Goal: Task Accomplishment & Management: Complete application form

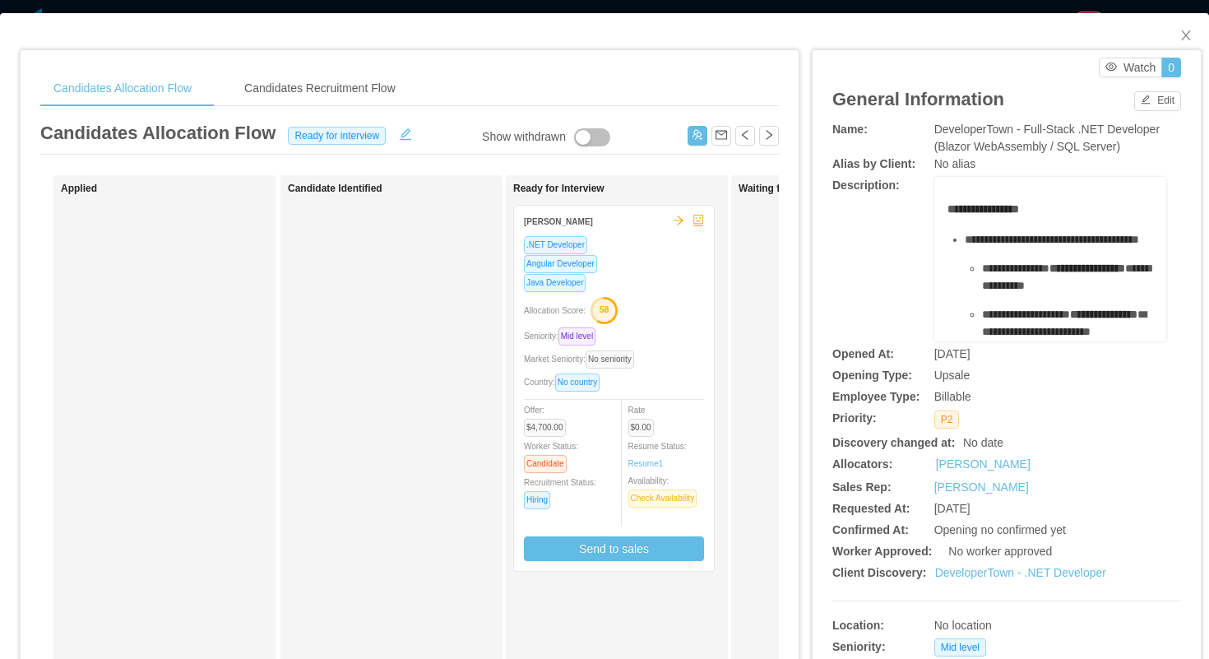
click at [666, 313] on div "Allocation Score: 58" at bounding box center [614, 309] width 180 height 26
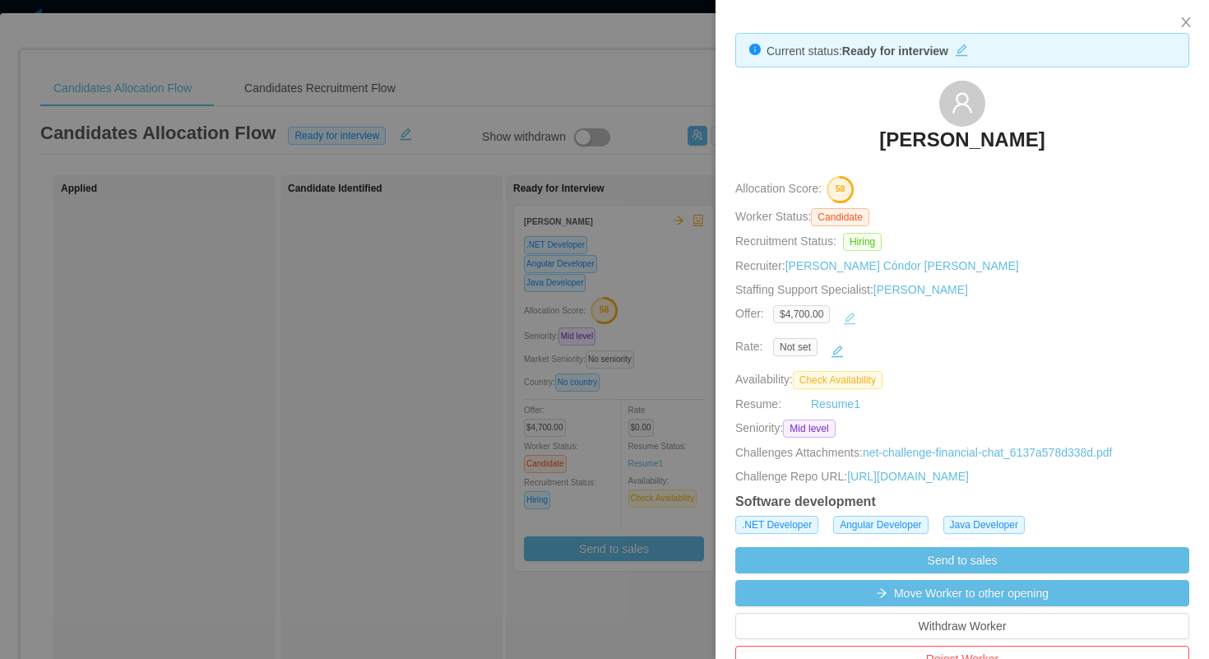
click at [858, 317] on button "button" at bounding box center [850, 318] width 26 height 26
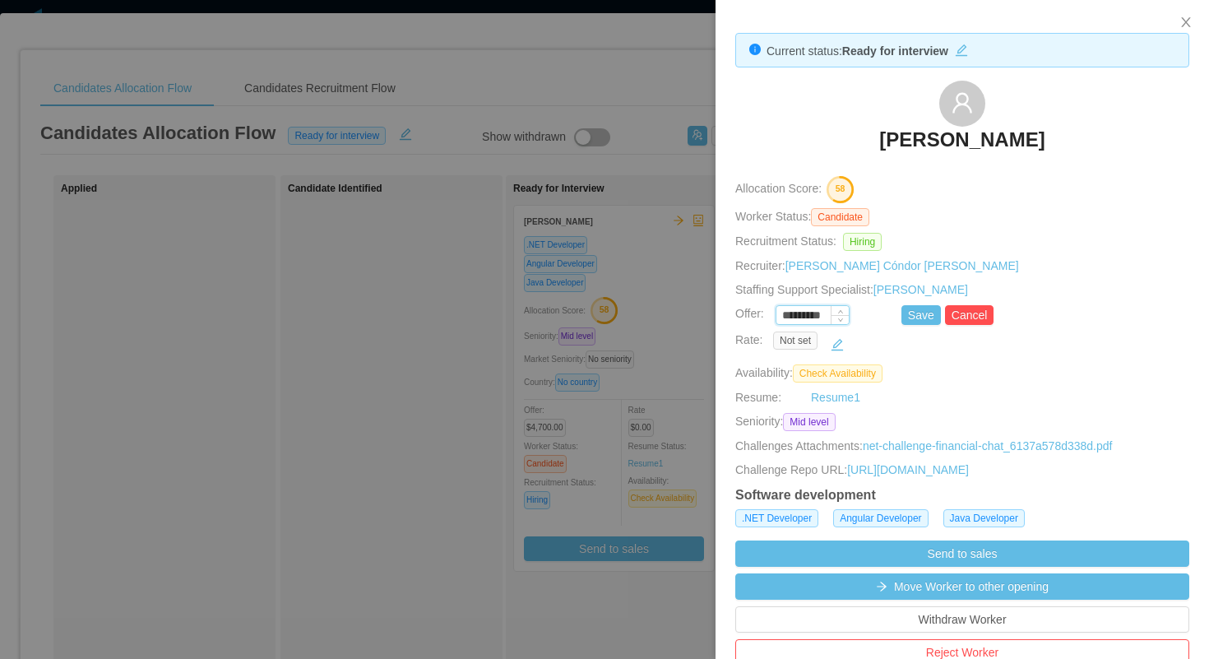
drag, startPoint x: 806, startPoint y: 315, endPoint x: 791, endPoint y: 318, distance: 15.8
click at [791, 318] on input "*********" at bounding box center [813, 316] width 72 height 18
click at [907, 311] on button "Save" at bounding box center [921, 315] width 39 height 20
type input "*********"
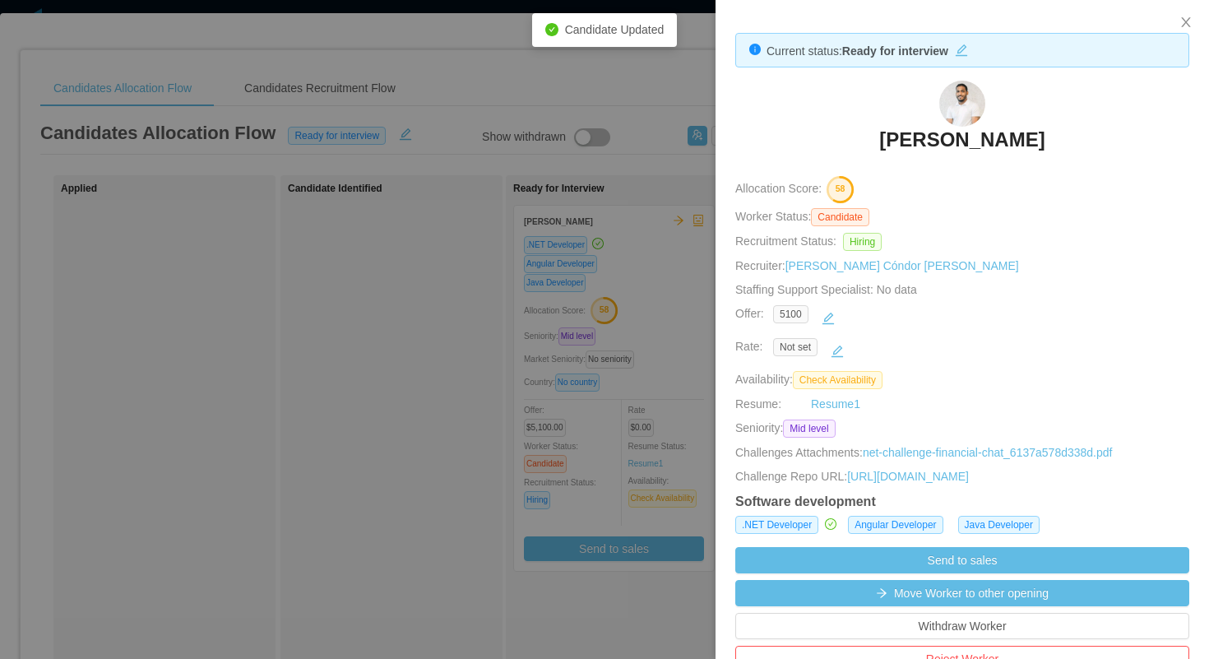
click at [636, 272] on div at bounding box center [604, 329] width 1209 height 659
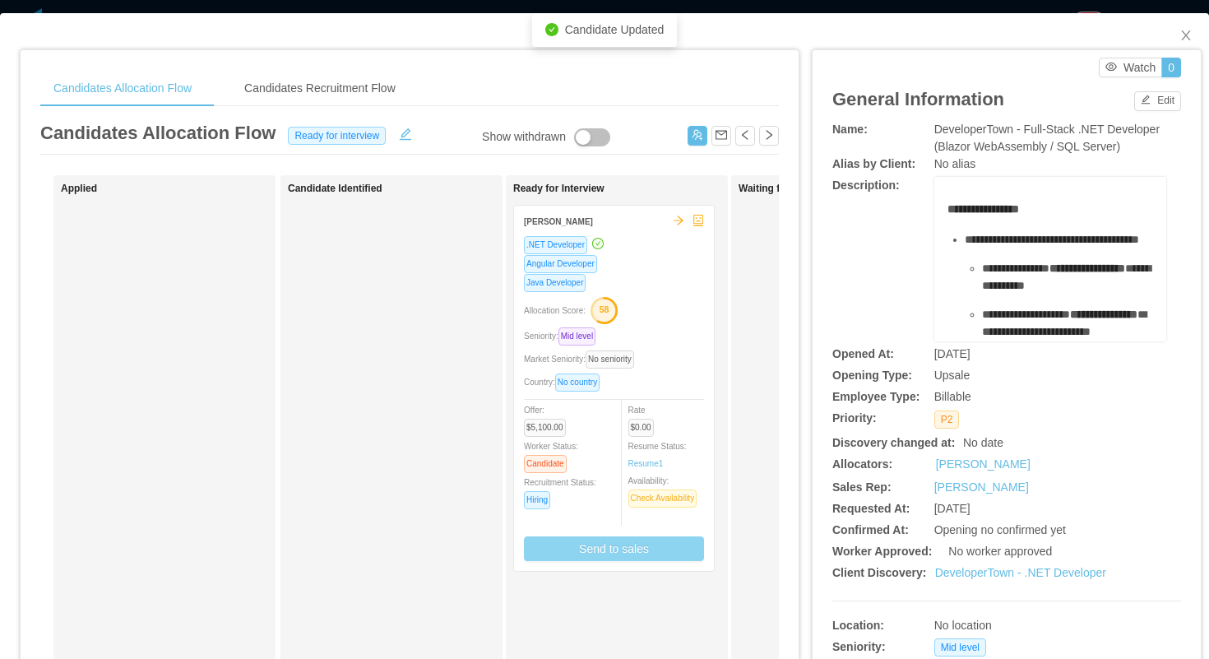
click at [618, 551] on button "Send to sales" at bounding box center [614, 548] width 180 height 25
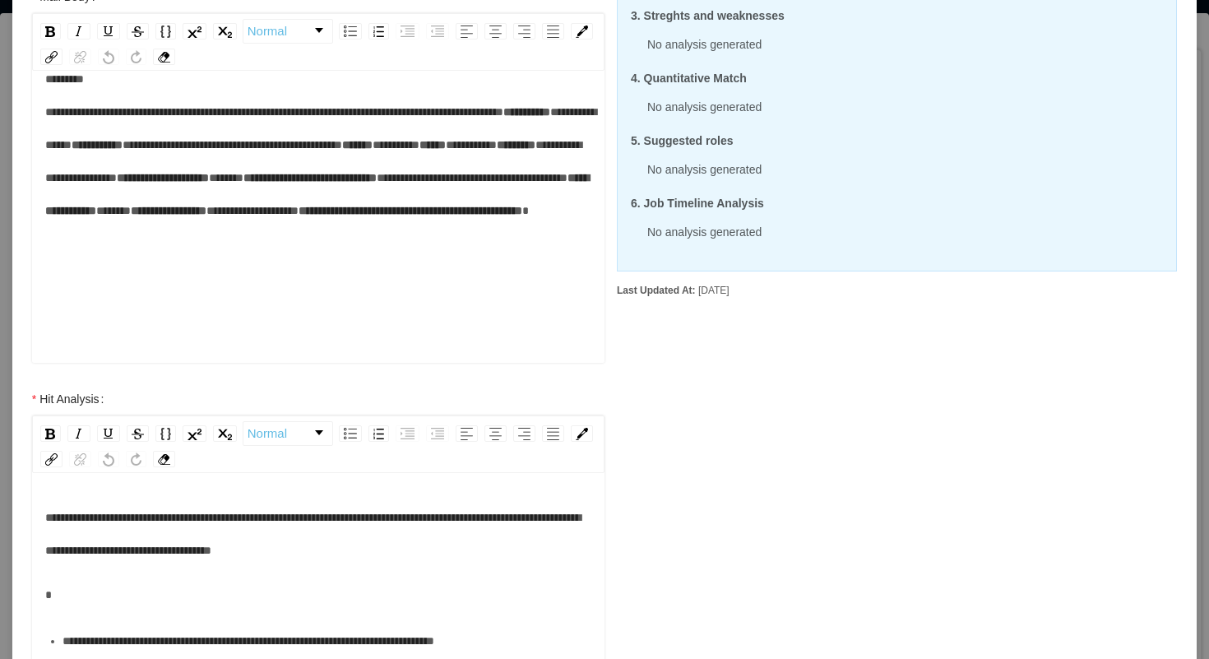
scroll to position [197, 0]
click at [113, 151] on span "**********" at bounding box center [313, 161] width 536 height 44
click at [108, 147] on span "**********" at bounding box center [313, 161] width 536 height 44
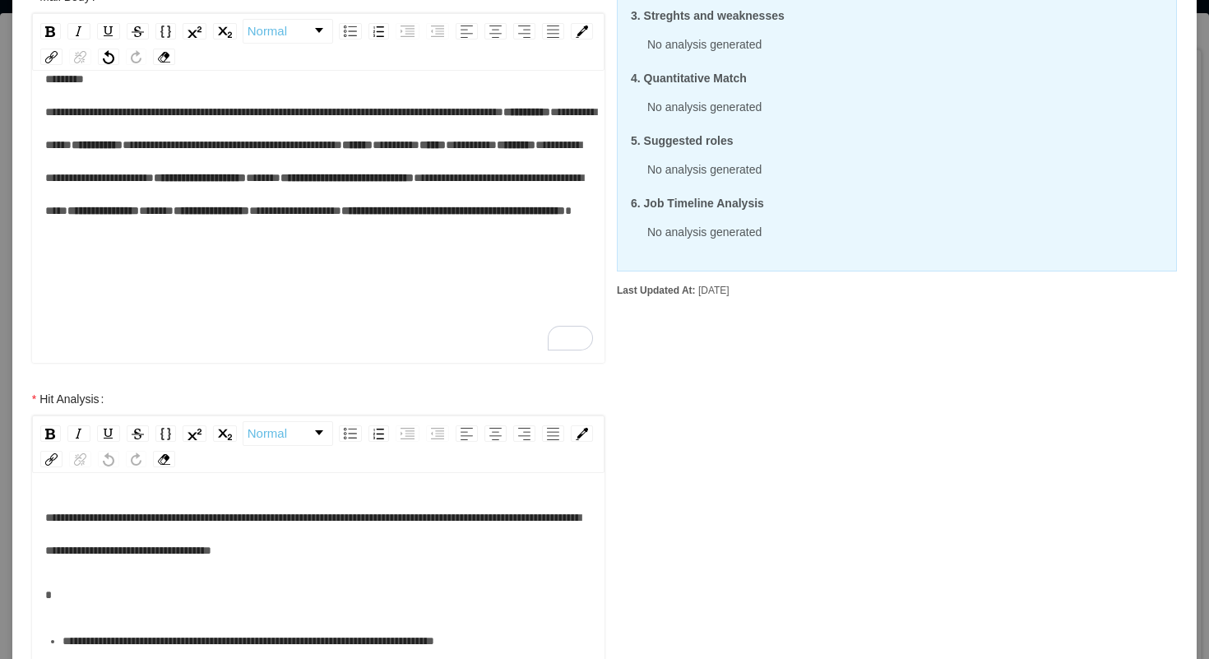
click at [166, 216] on span "*****" at bounding box center [156, 211] width 35 height 12
drag, startPoint x: 258, startPoint y: 281, endPoint x: 156, endPoint y: 285, distance: 102.1
click at [241, 216] on span "**********" at bounding box center [287, 211] width 92 height 12
click at [383, 260] on div "**********" at bounding box center [318, 161] width 547 height 197
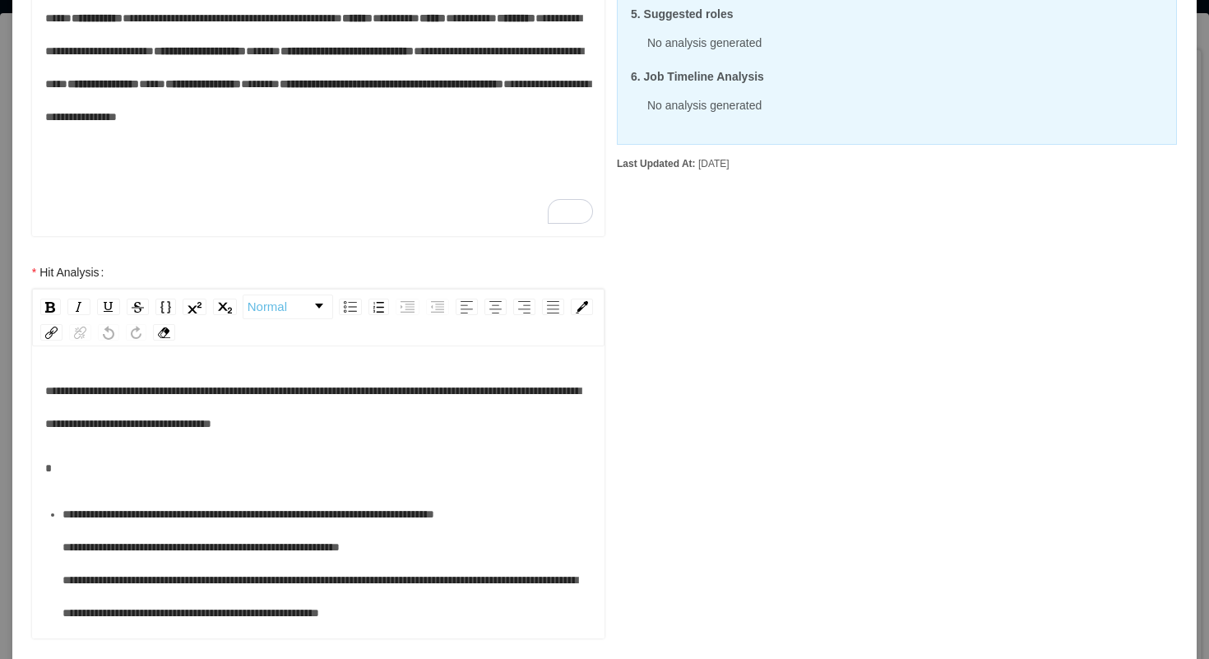
scroll to position [391, 0]
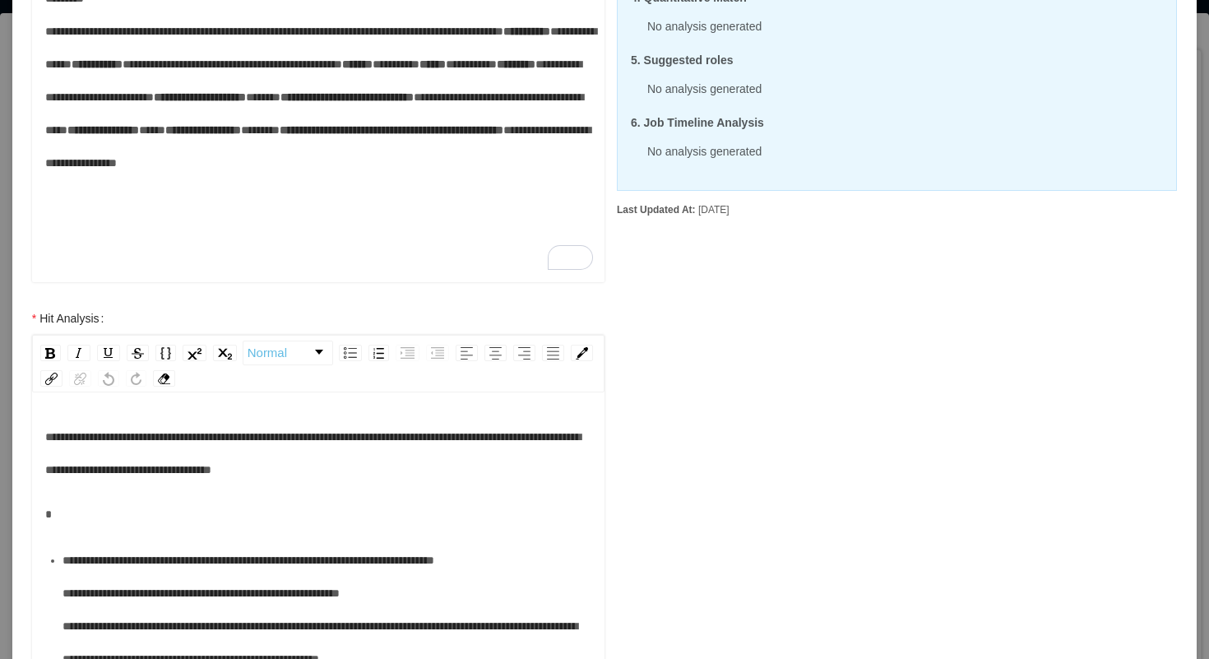
click at [280, 437] on span "**********" at bounding box center [313, 453] width 536 height 44
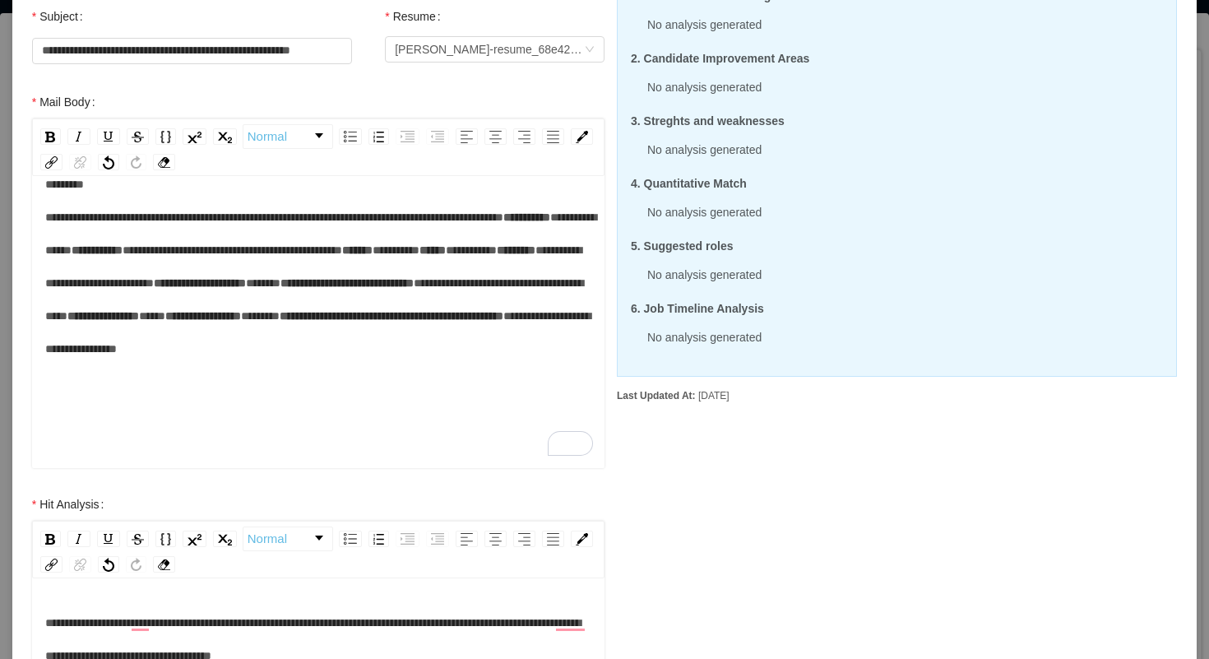
scroll to position [202, 0]
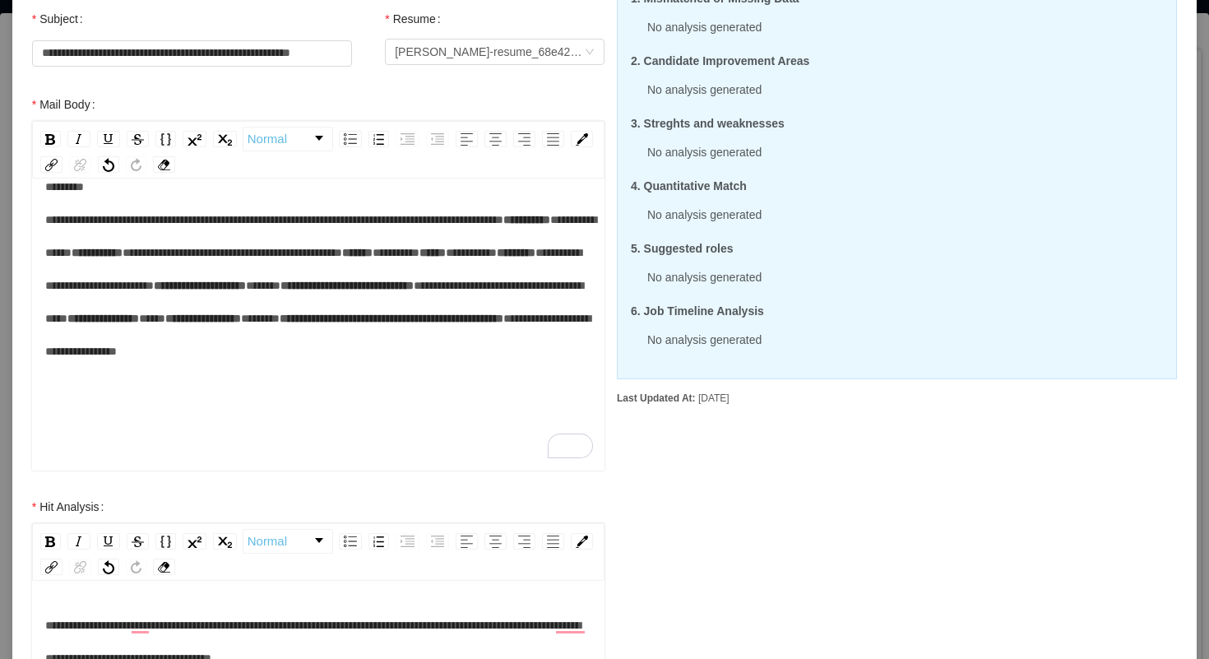
click at [246, 287] on span "*****" at bounding box center [263, 286] width 35 height 12
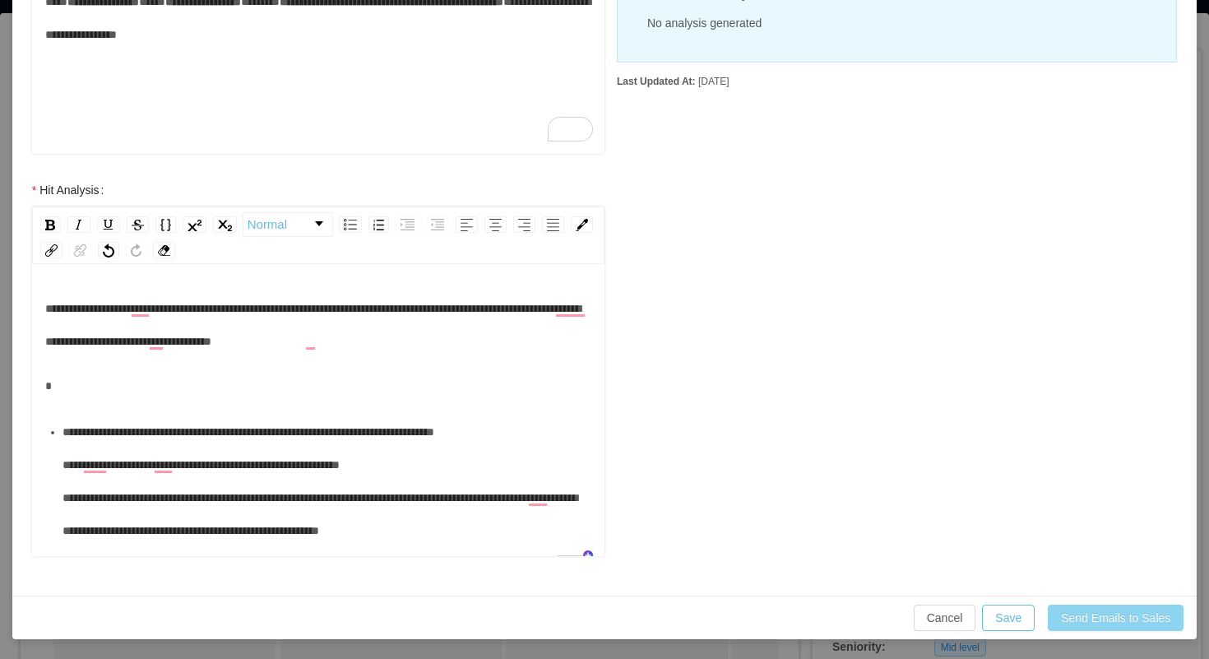
click at [1084, 613] on button "Send Emails to Sales" at bounding box center [1116, 618] width 136 height 26
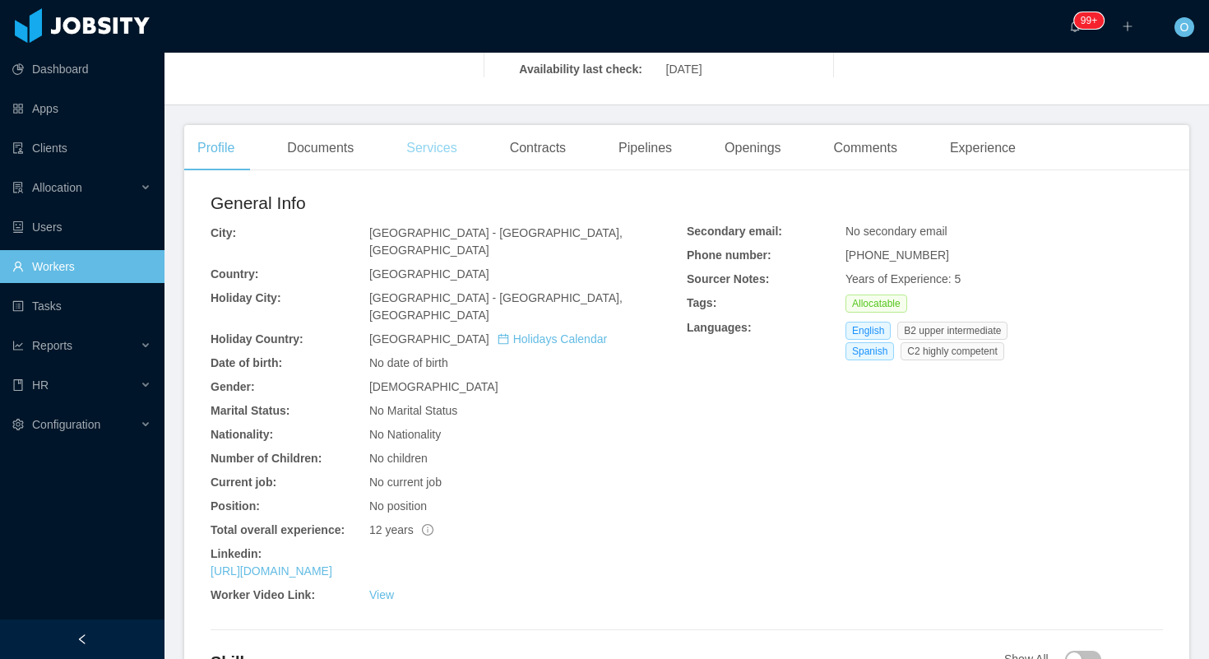
scroll to position [567, 0]
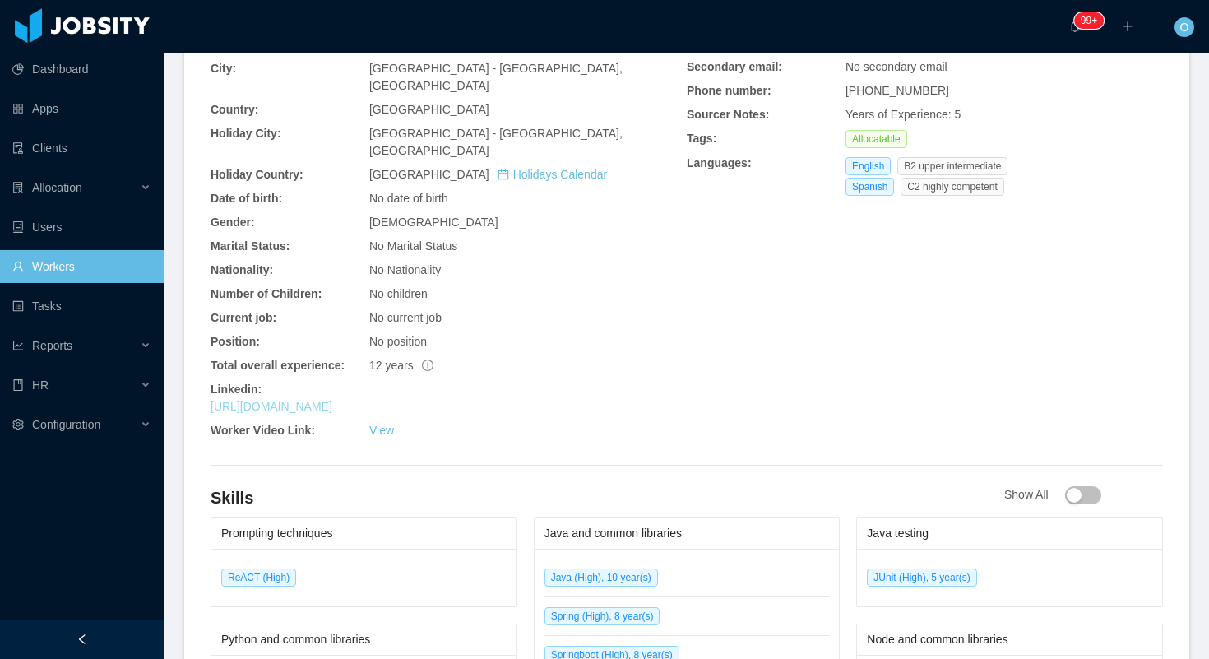
click at [332, 400] on link "https://www.linkedin.com/in/hfiorini" at bounding box center [272, 406] width 122 height 13
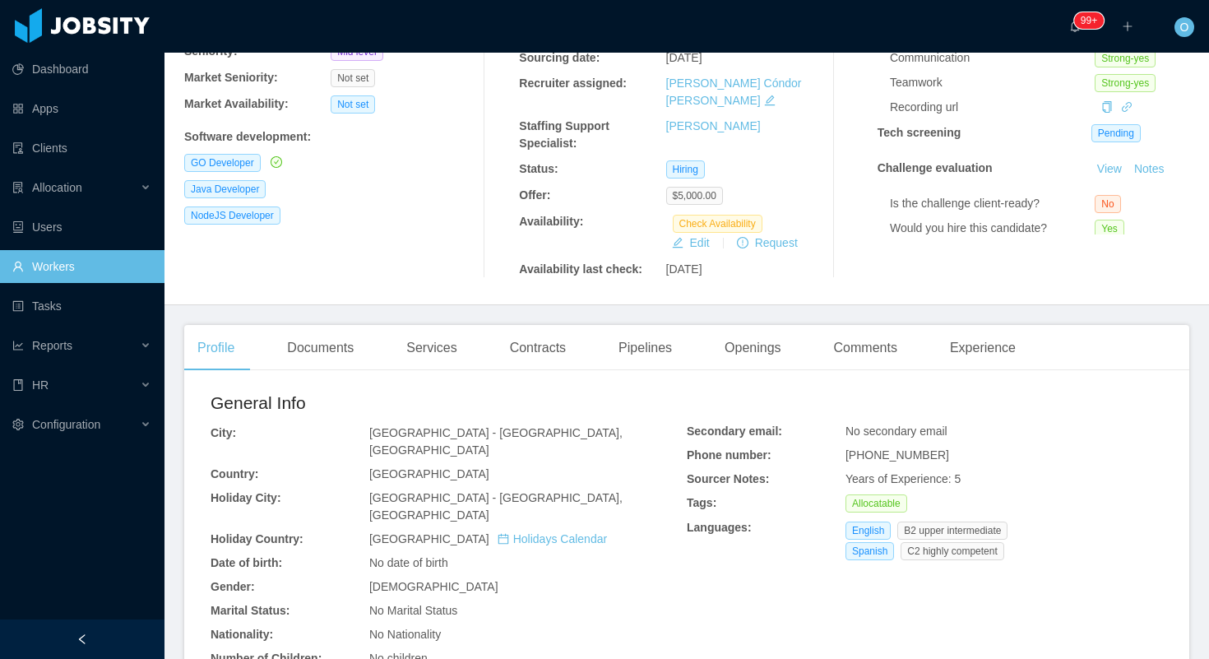
scroll to position [0, 0]
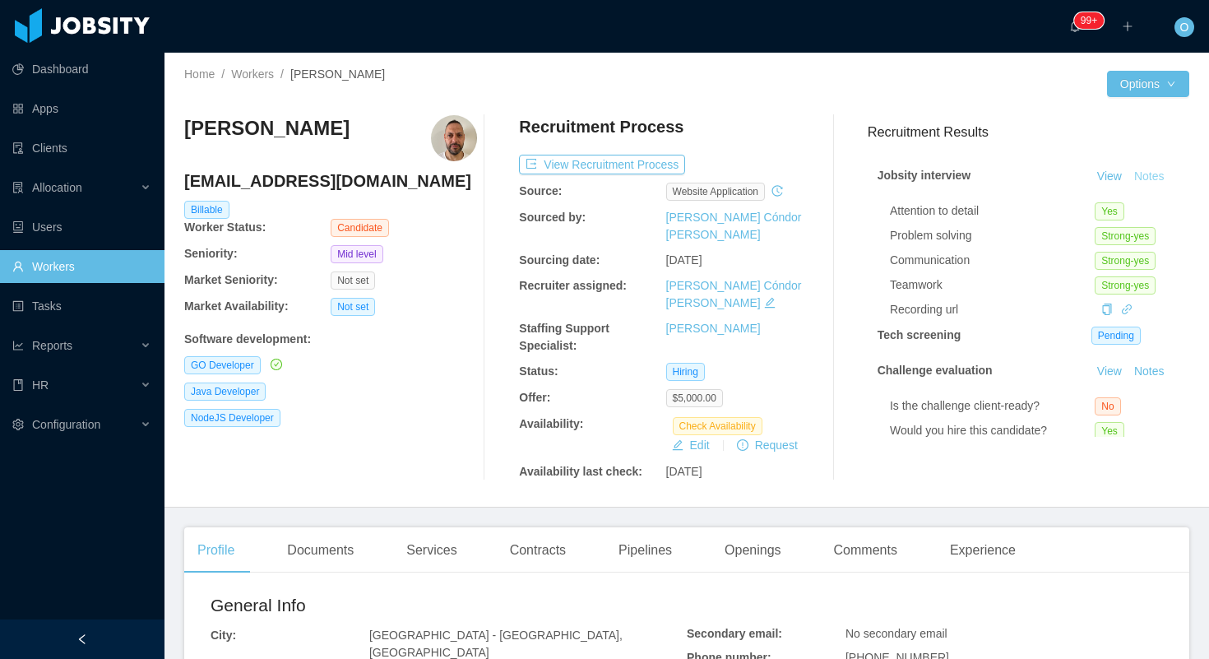
click at [1153, 174] on button "Notes" at bounding box center [1150, 177] width 44 height 20
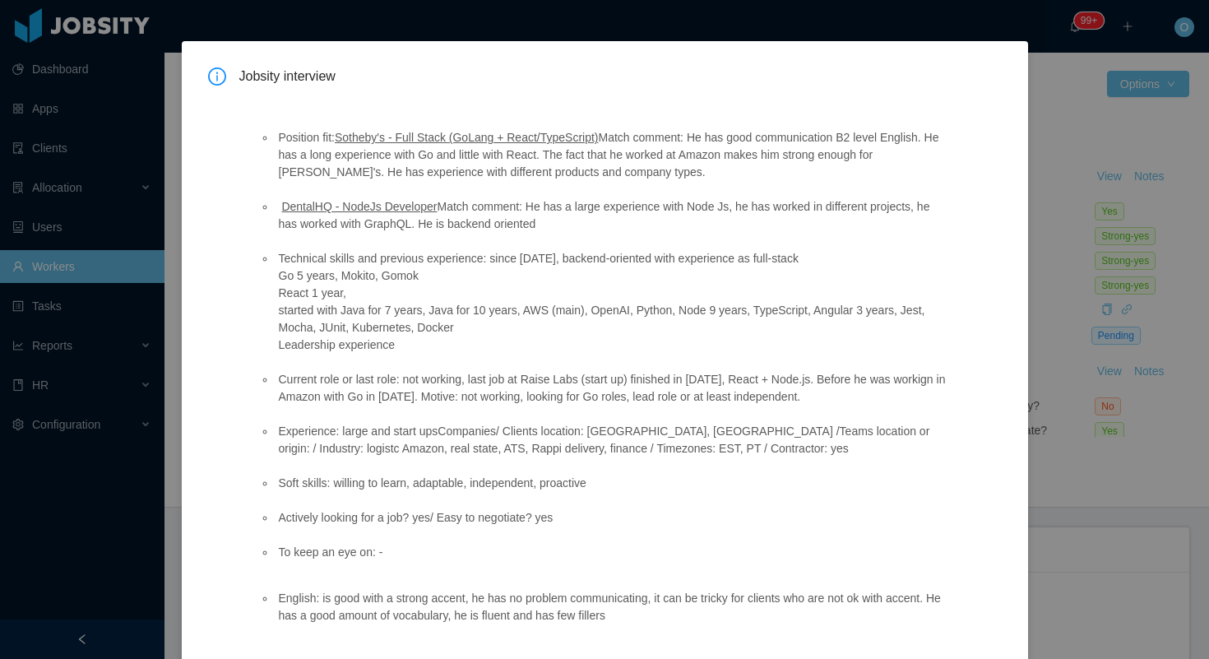
scroll to position [123, 0]
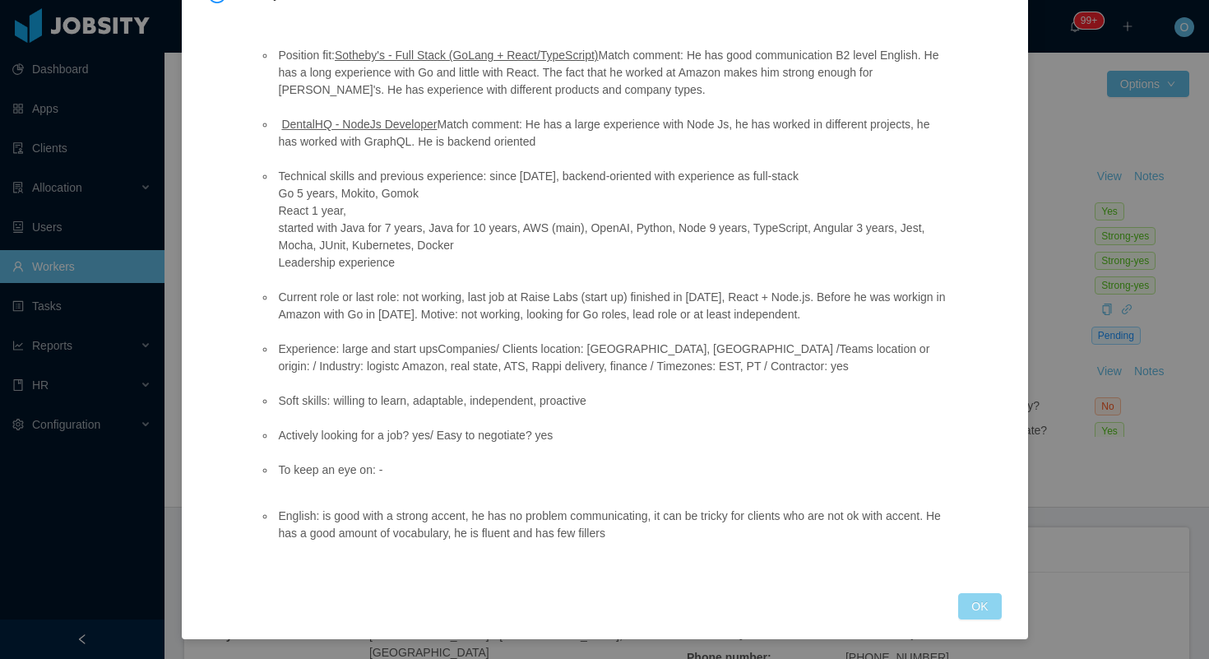
click at [963, 611] on button "OK" at bounding box center [979, 606] width 43 height 26
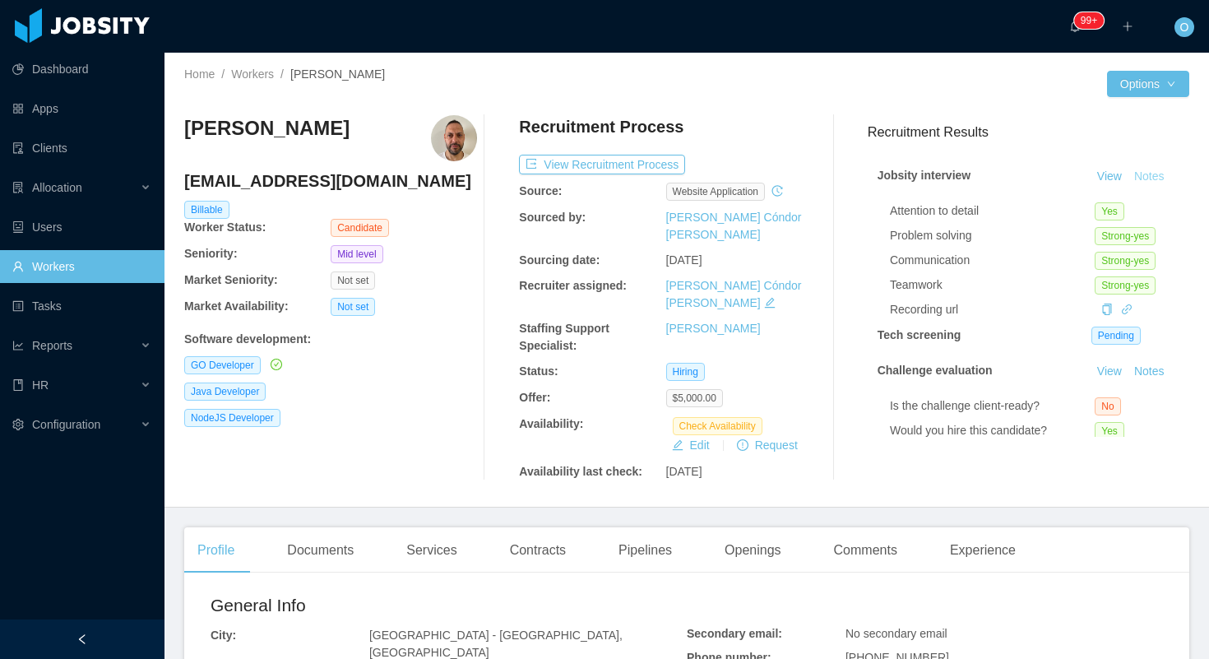
scroll to position [41, 0]
click at [765, 527] on div "Openings" at bounding box center [753, 550] width 83 height 46
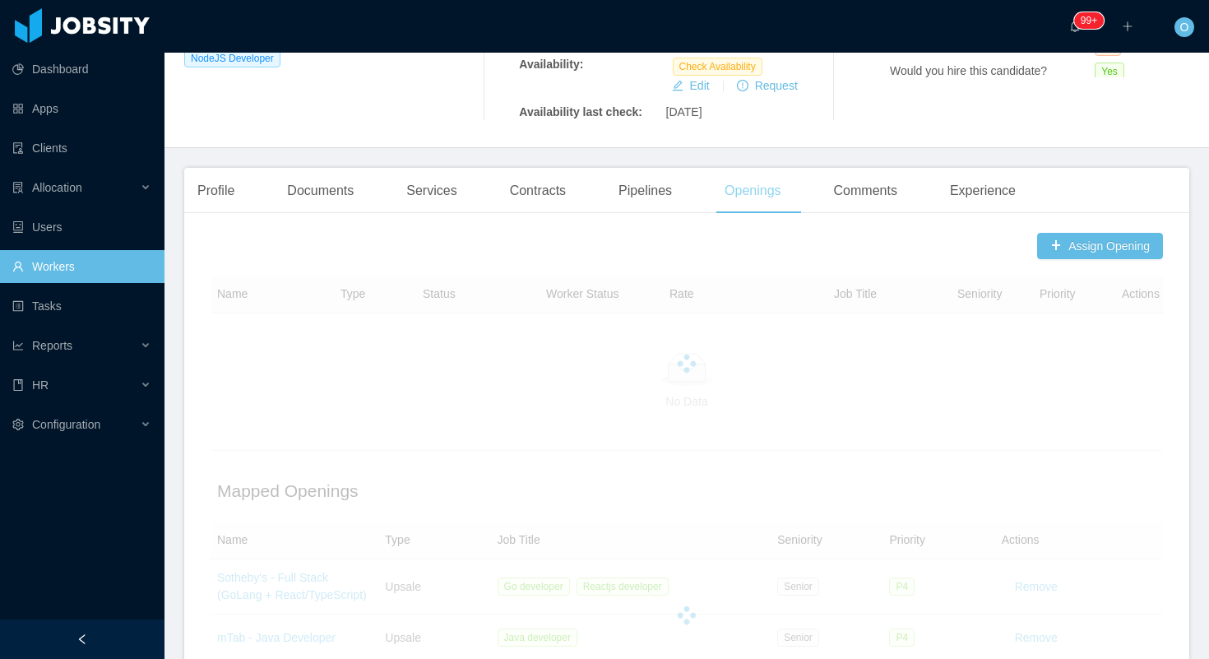
scroll to position [490, 0]
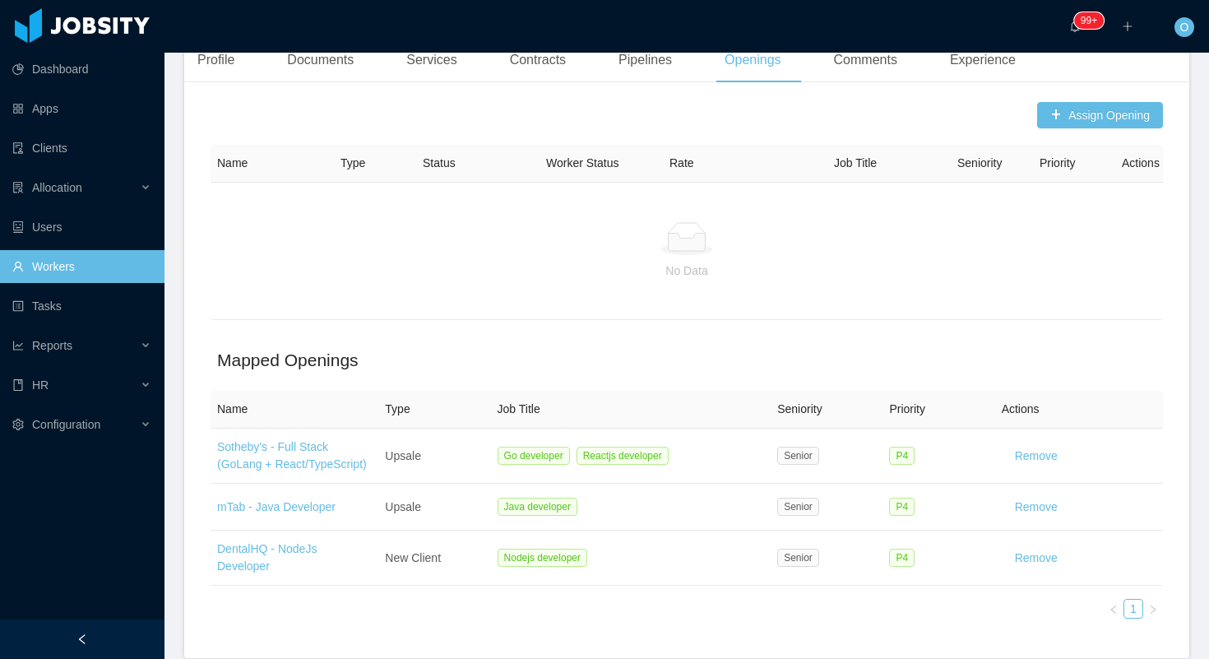
click at [708, 347] on h2 "Mapped Openings" at bounding box center [687, 360] width 940 height 26
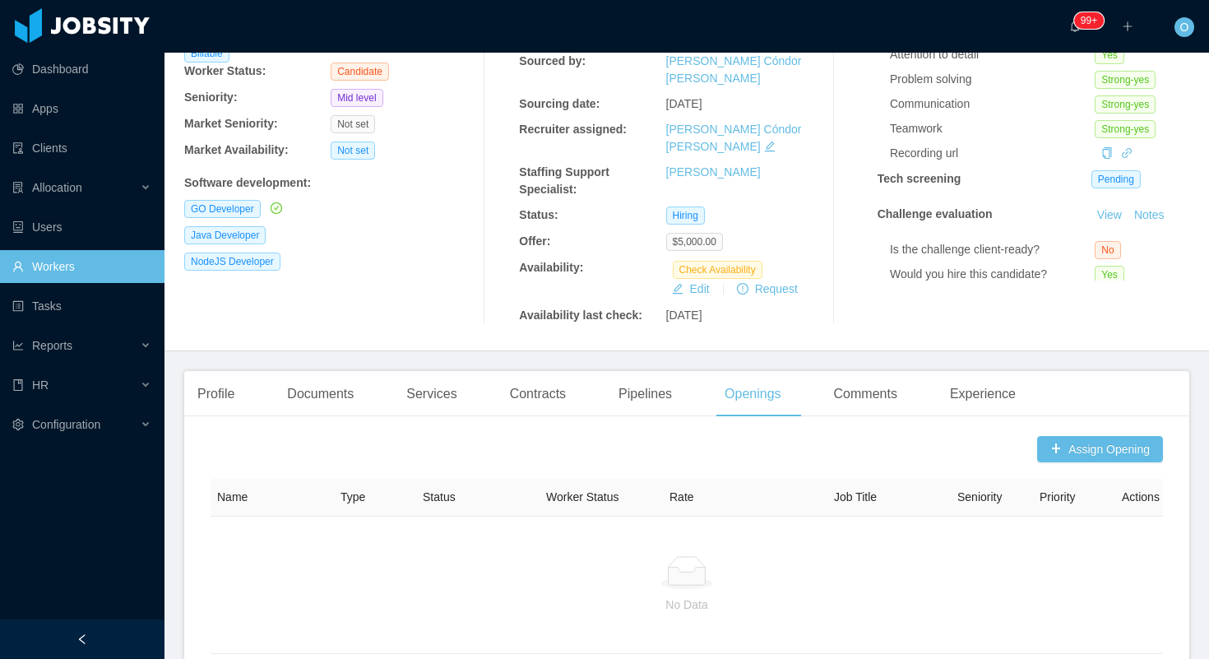
scroll to position [0, 0]
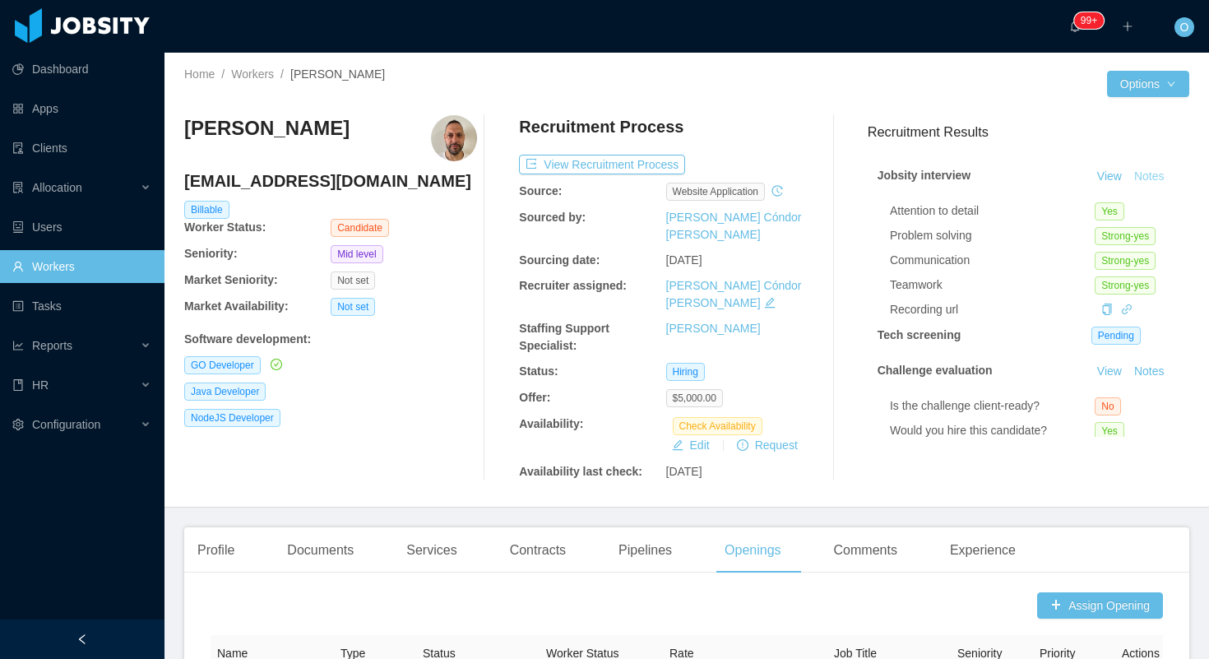
click at [1149, 178] on button "Notes" at bounding box center [1150, 177] width 44 height 20
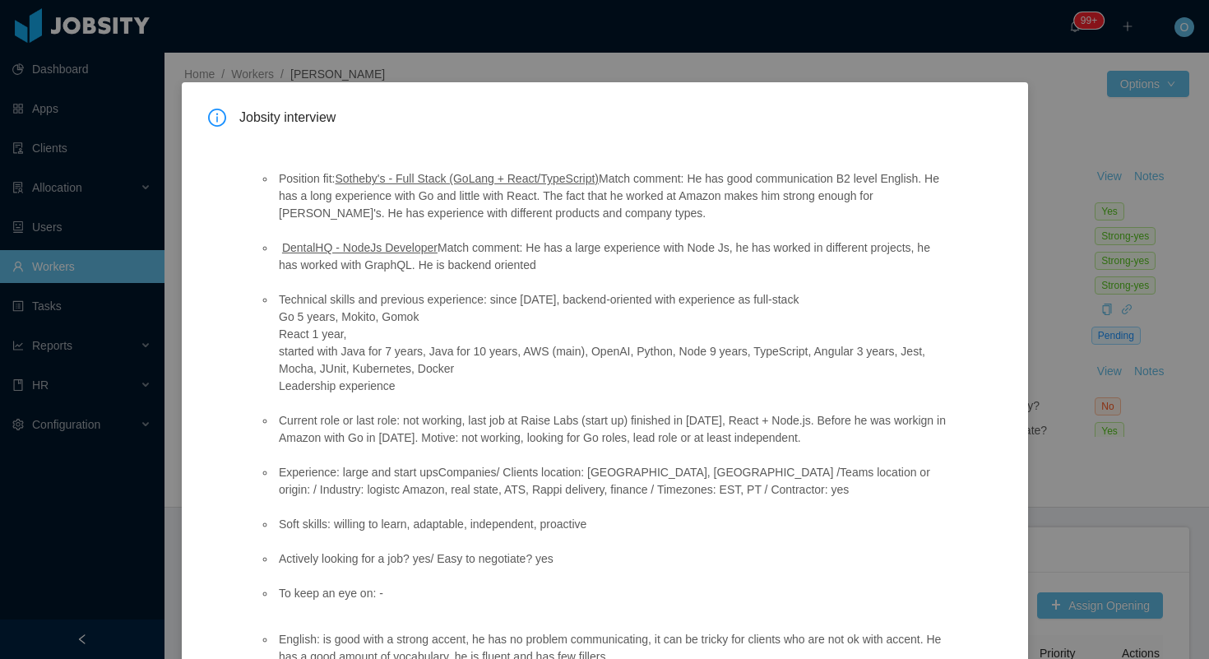
scroll to position [41, 0]
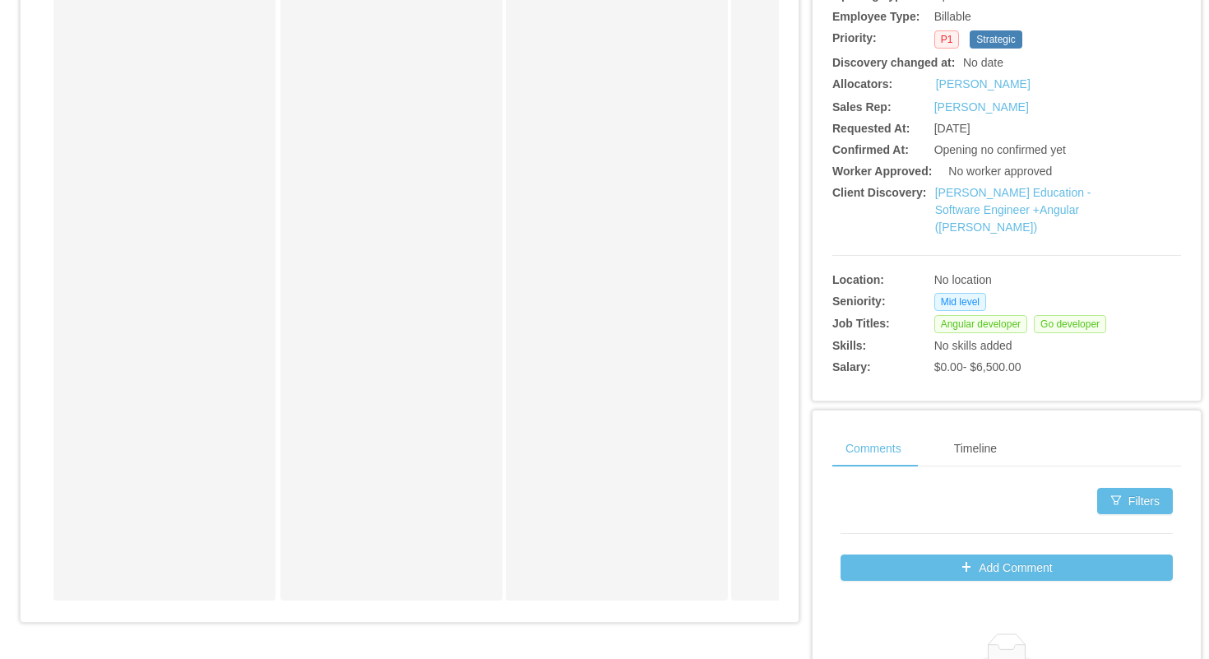
scroll to position [322, 0]
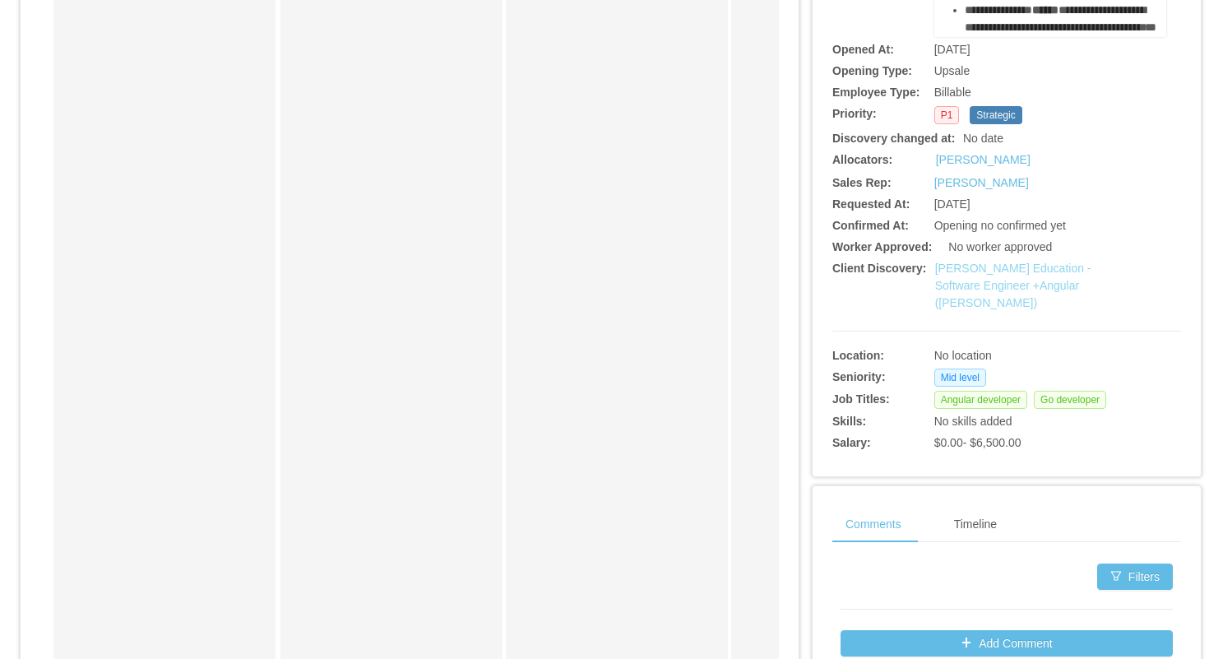
click at [968, 266] on link "McGraw-Hill Education - Software Engineer +Angular (Tom-Andy)" at bounding box center [1013, 286] width 156 height 48
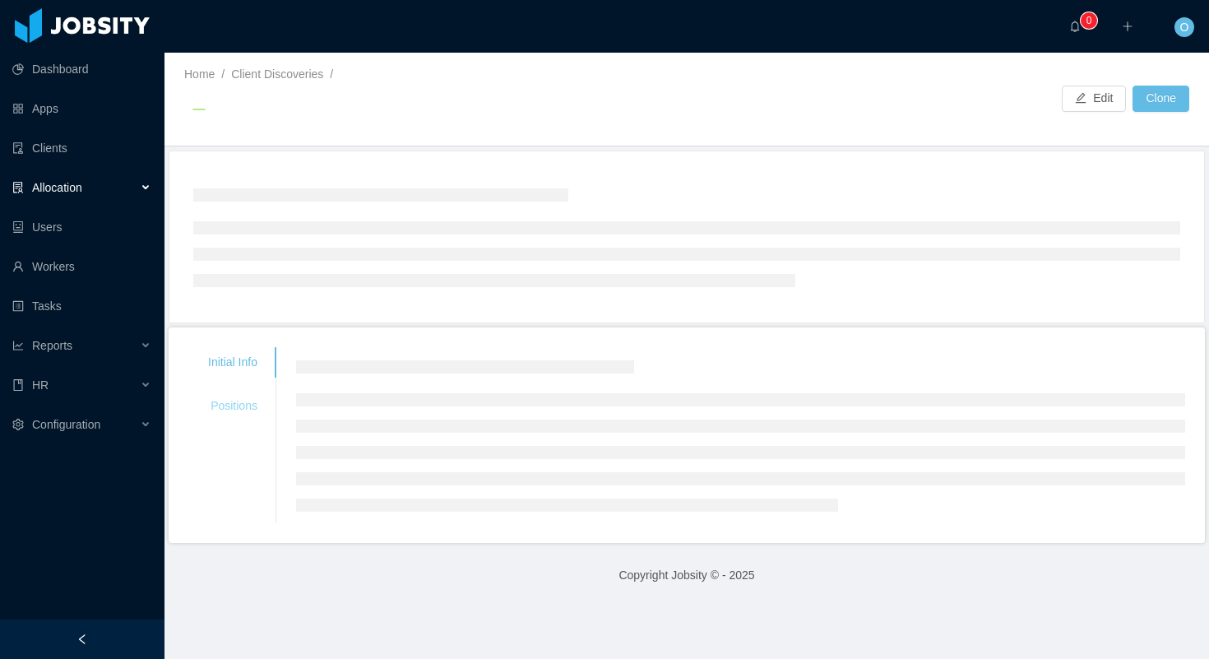
click at [237, 402] on div "Initial Info Positions" at bounding box center [232, 384] width 89 height 74
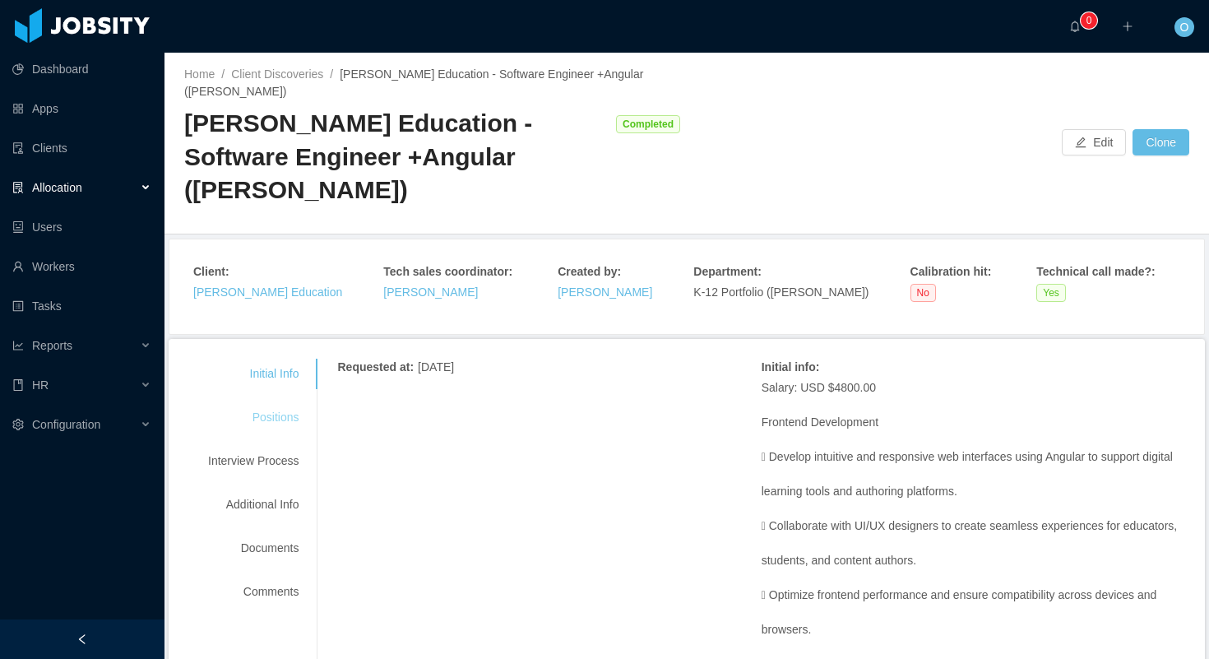
click at [265, 402] on div "Positions" at bounding box center [253, 417] width 130 height 30
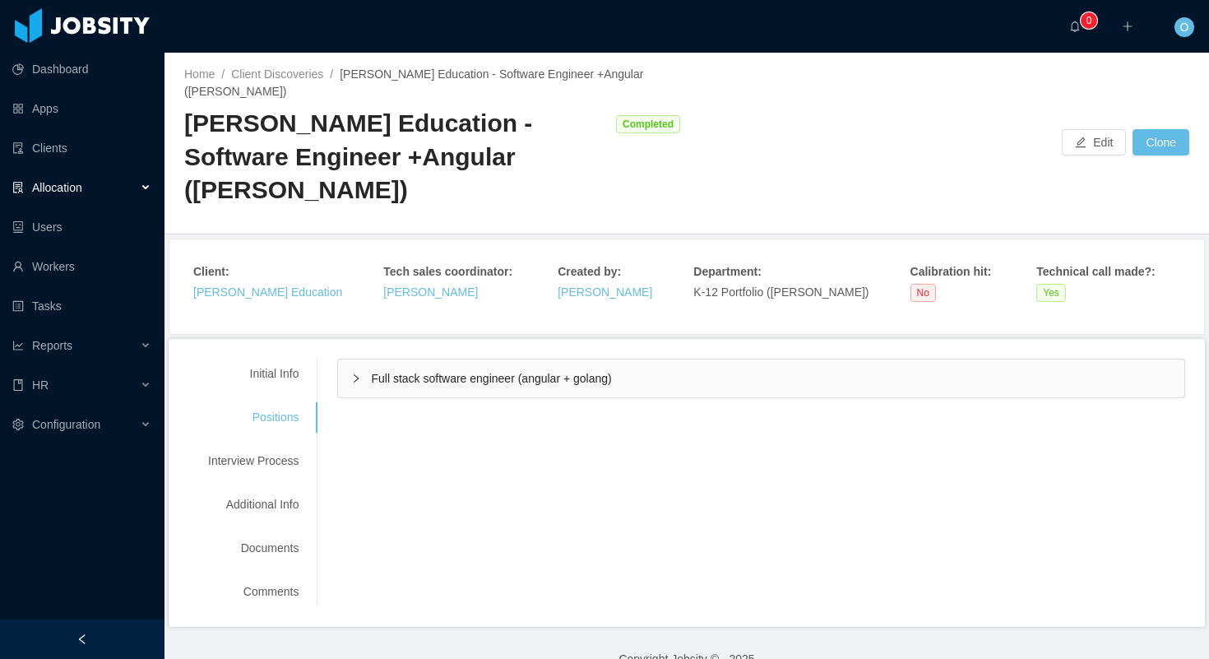
click at [364, 360] on div "Full stack software engineer (angular + golang)" at bounding box center [761, 379] width 847 height 38
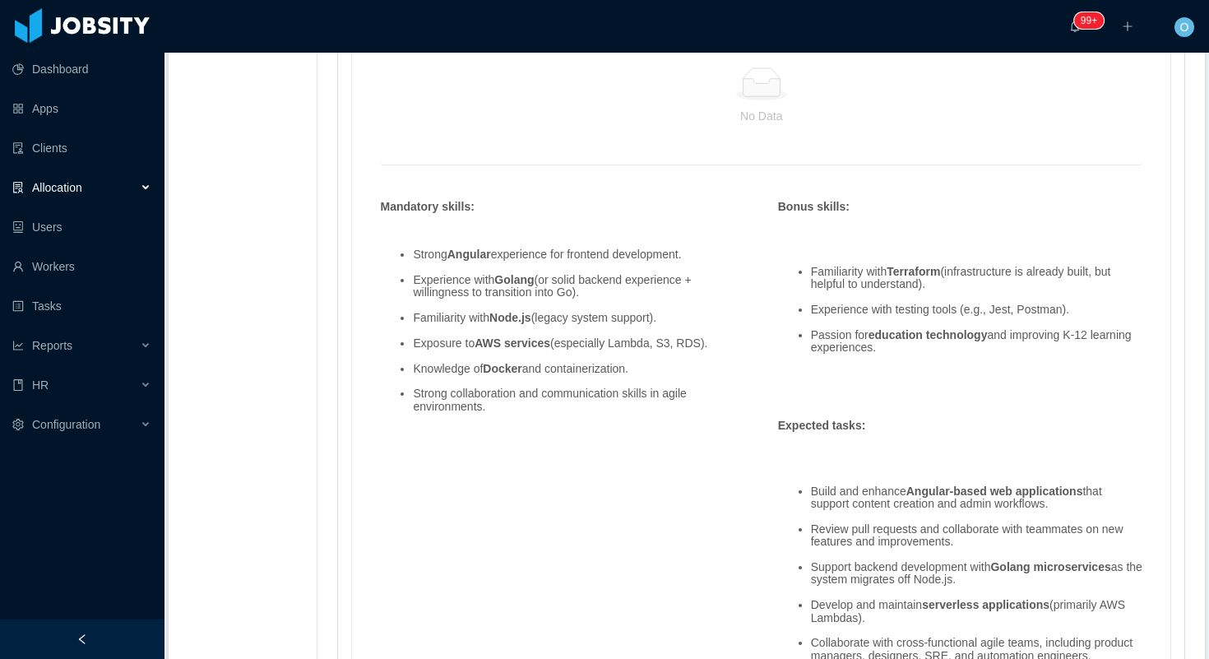
scroll to position [1052, 0]
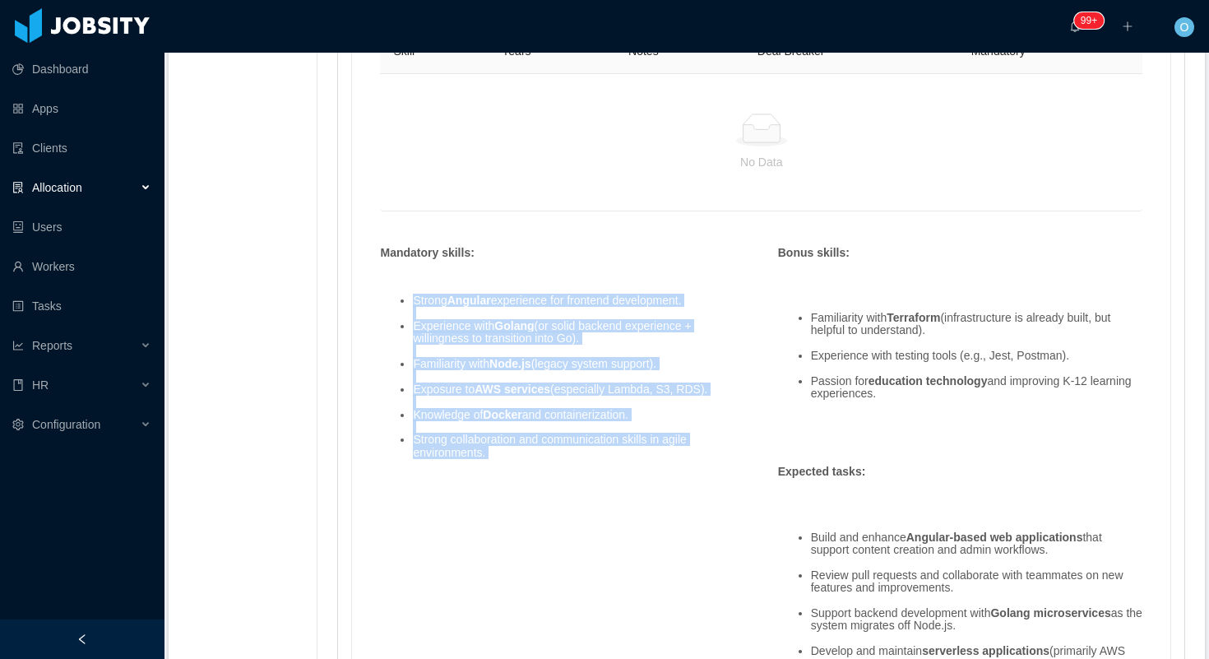
drag, startPoint x: 418, startPoint y: 263, endPoint x: 493, endPoint y: 426, distance: 179.3
click at [493, 426] on ul "Strong Angular experience for frontend development. Experience with Golang (or …" at bounding box center [562, 377] width 364 height 190
copy ul "Strong Angular experience for frontend development. Experience with Golang (or …"
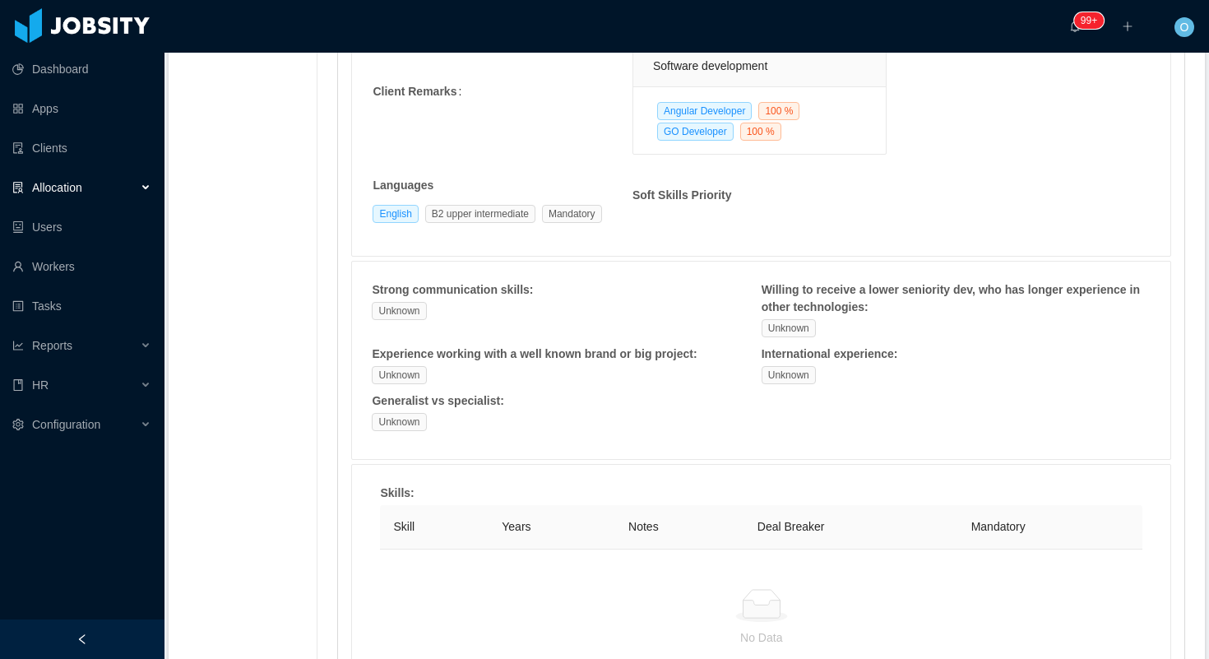
scroll to position [0, 0]
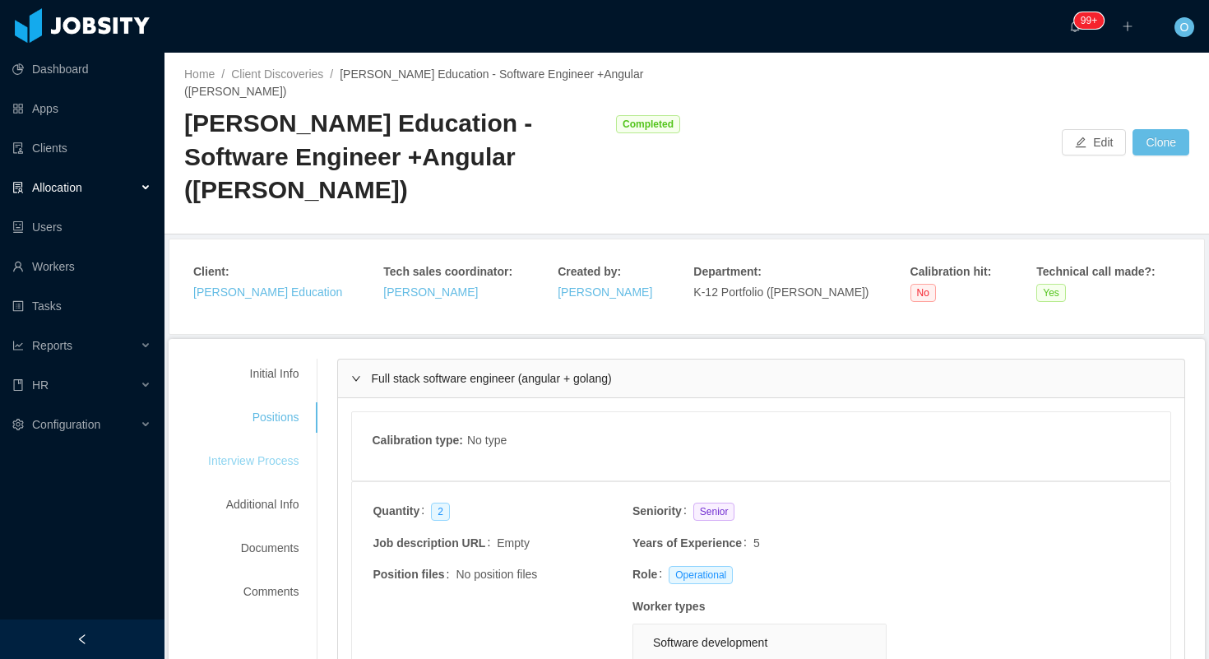
click at [273, 446] on div "Interview Process" at bounding box center [253, 461] width 130 height 30
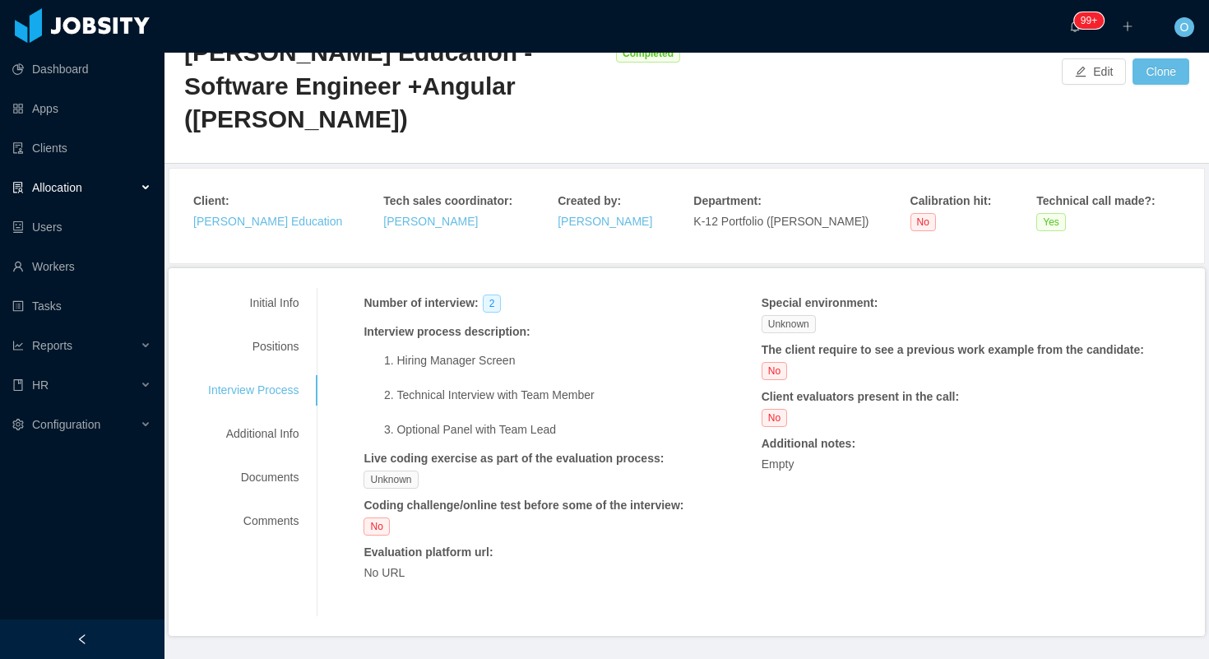
scroll to position [75, 0]
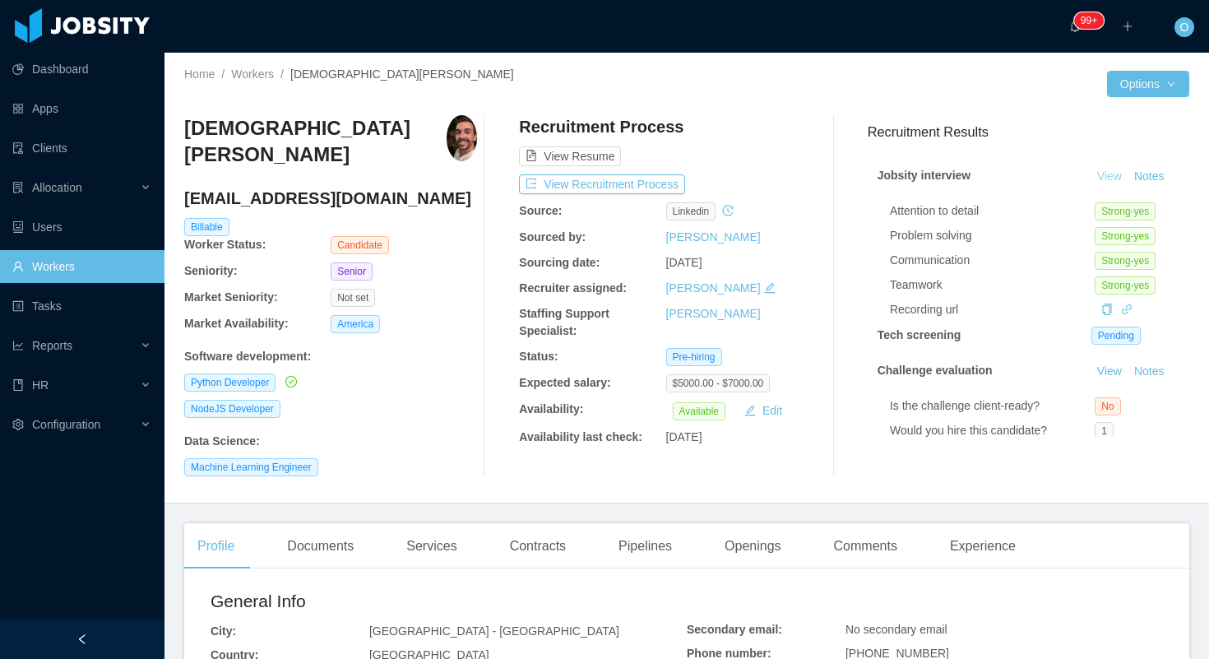
click at [1107, 177] on link "View" at bounding box center [1110, 175] width 36 height 13
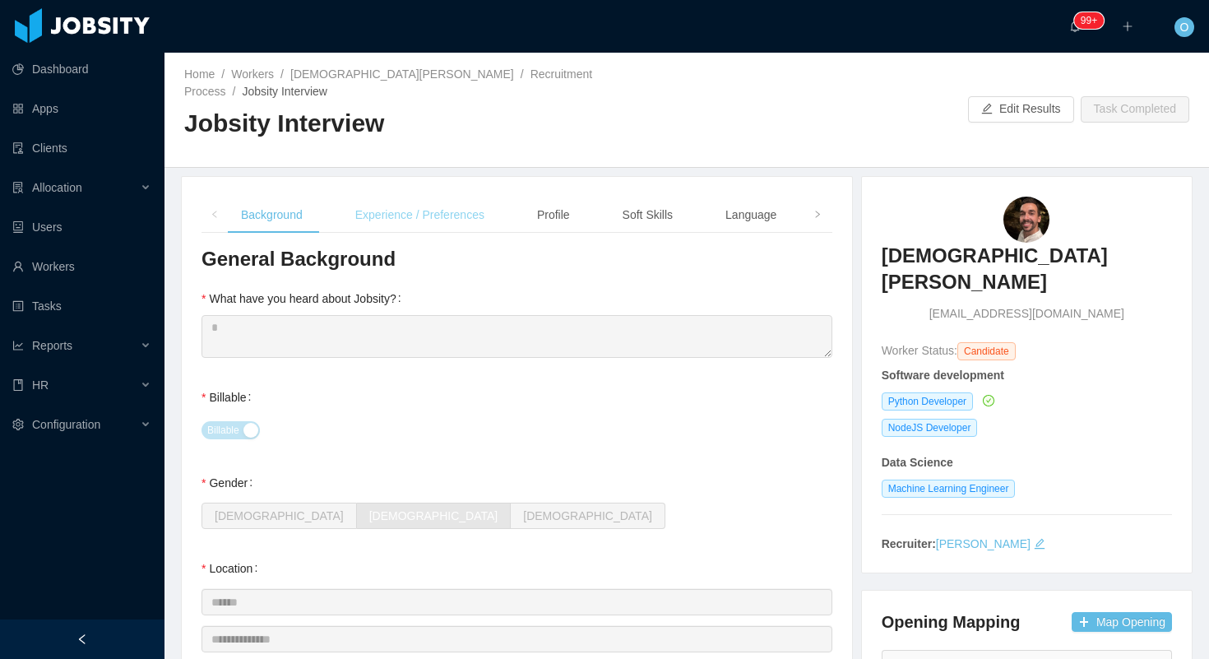
click at [404, 211] on div "Experience / Preferences" at bounding box center [419, 215] width 155 height 37
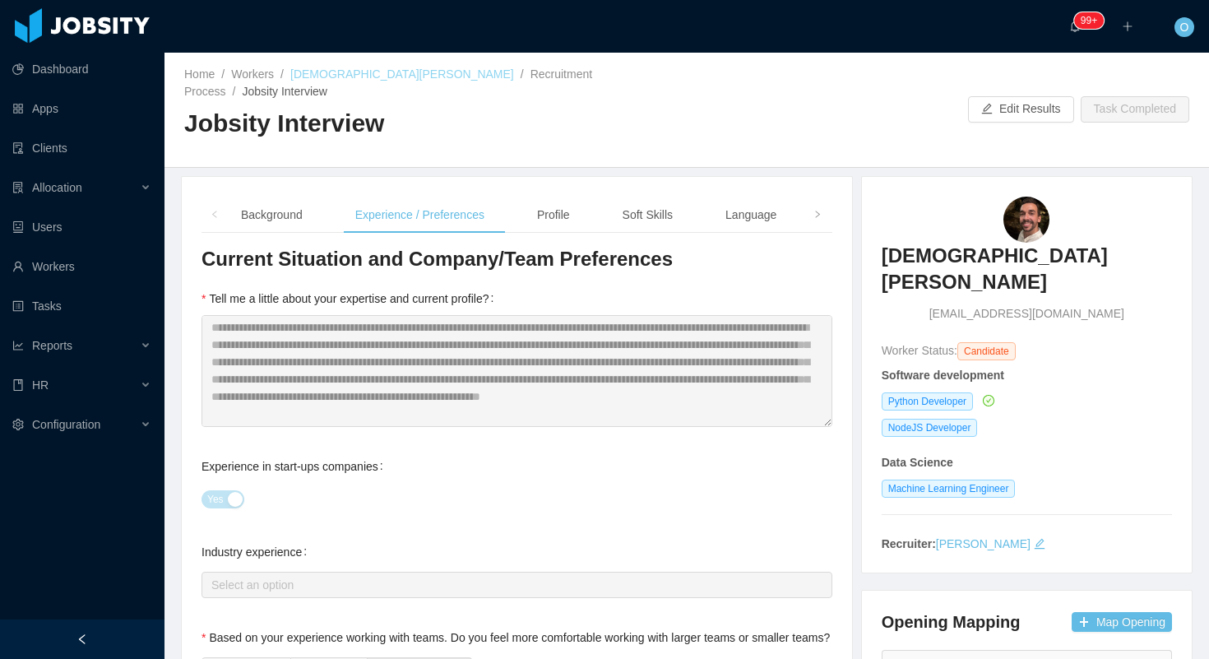
click at [352, 70] on link "Cristiano Muniz" at bounding box center [402, 73] width 224 height 13
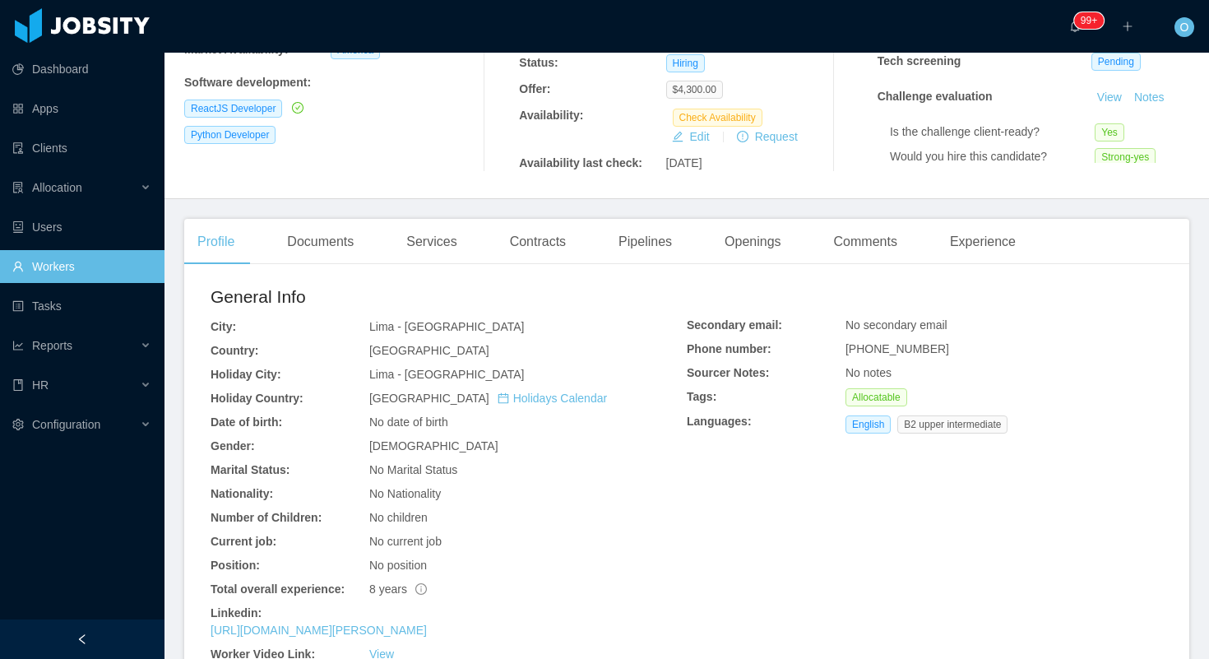
scroll to position [313, 0]
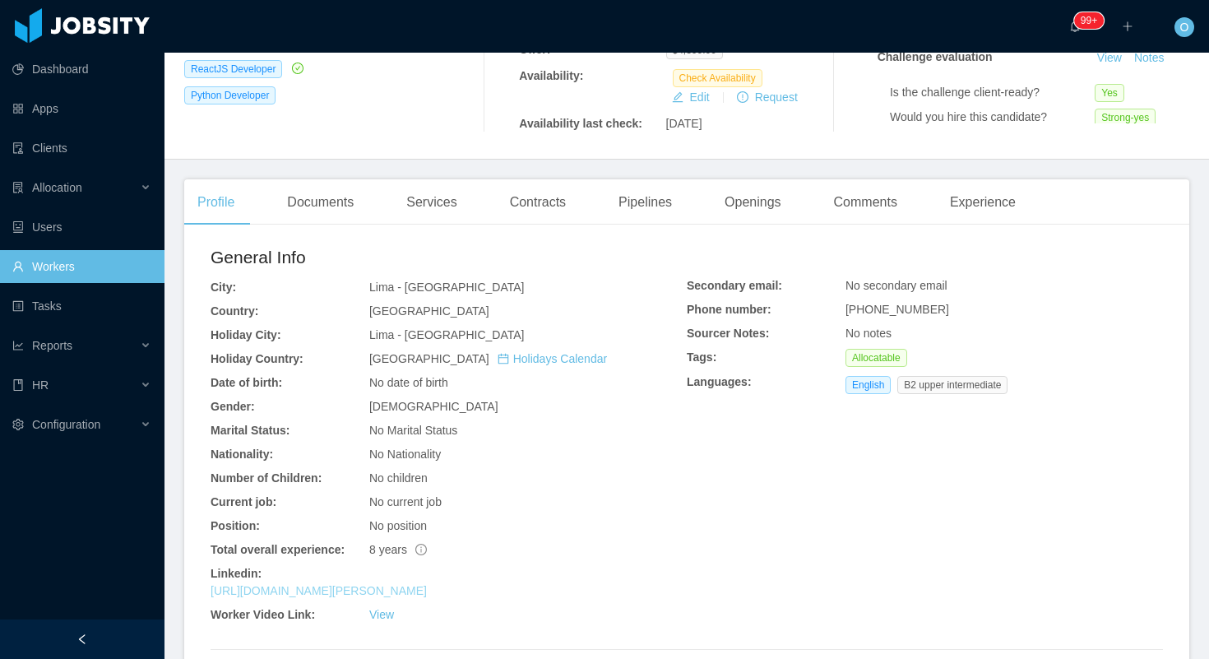
click at [427, 589] on link "[URL][DOMAIN_NAME][PERSON_NAME]" at bounding box center [319, 590] width 216 height 13
click at [764, 203] on div "Openings" at bounding box center [753, 202] width 83 height 46
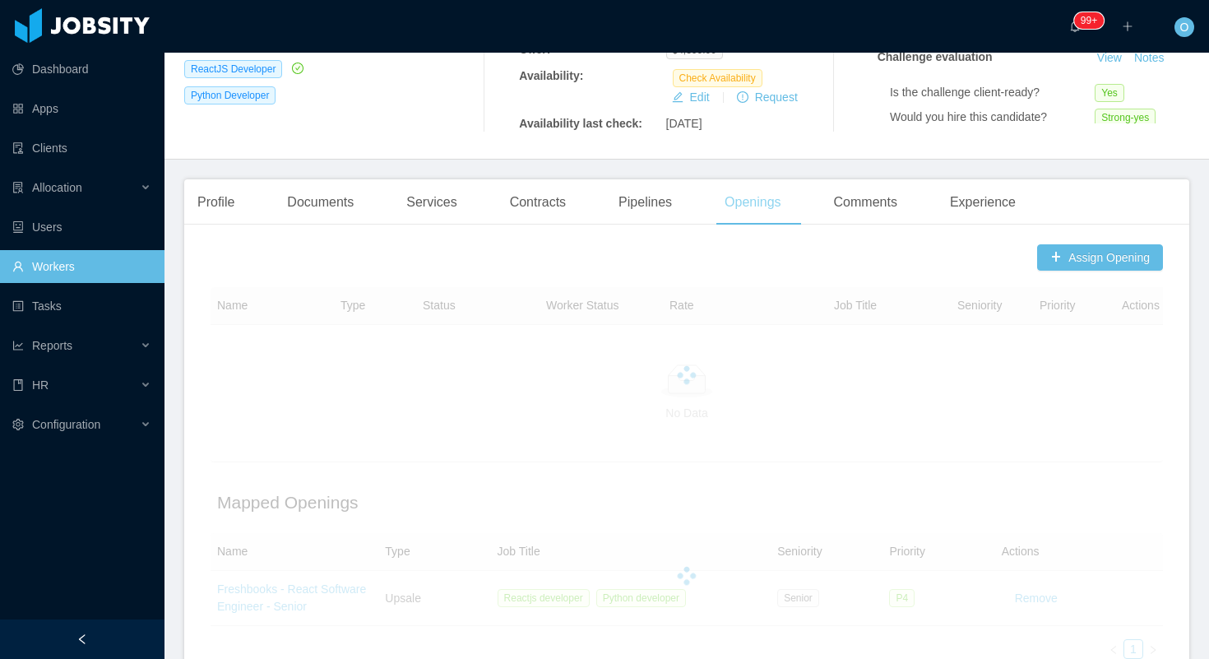
scroll to position [429, 0]
